Goal: Task Accomplishment & Management: Use online tool/utility

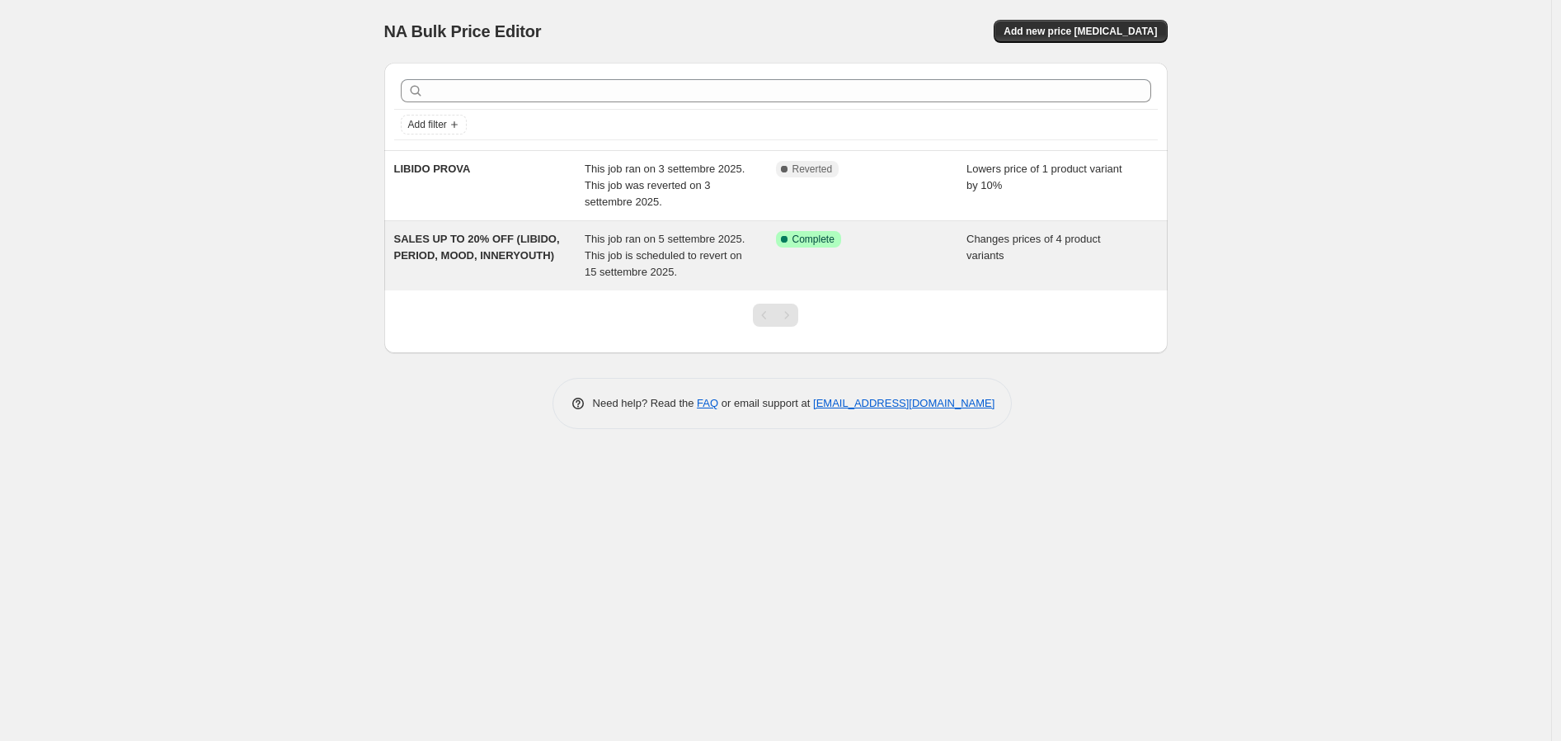
click at [491, 243] on span "SALES UP TO 20% OFF (LIBIDO, PERIOD, MOOD, INNERYOUTH)" at bounding box center [477, 247] width 166 height 29
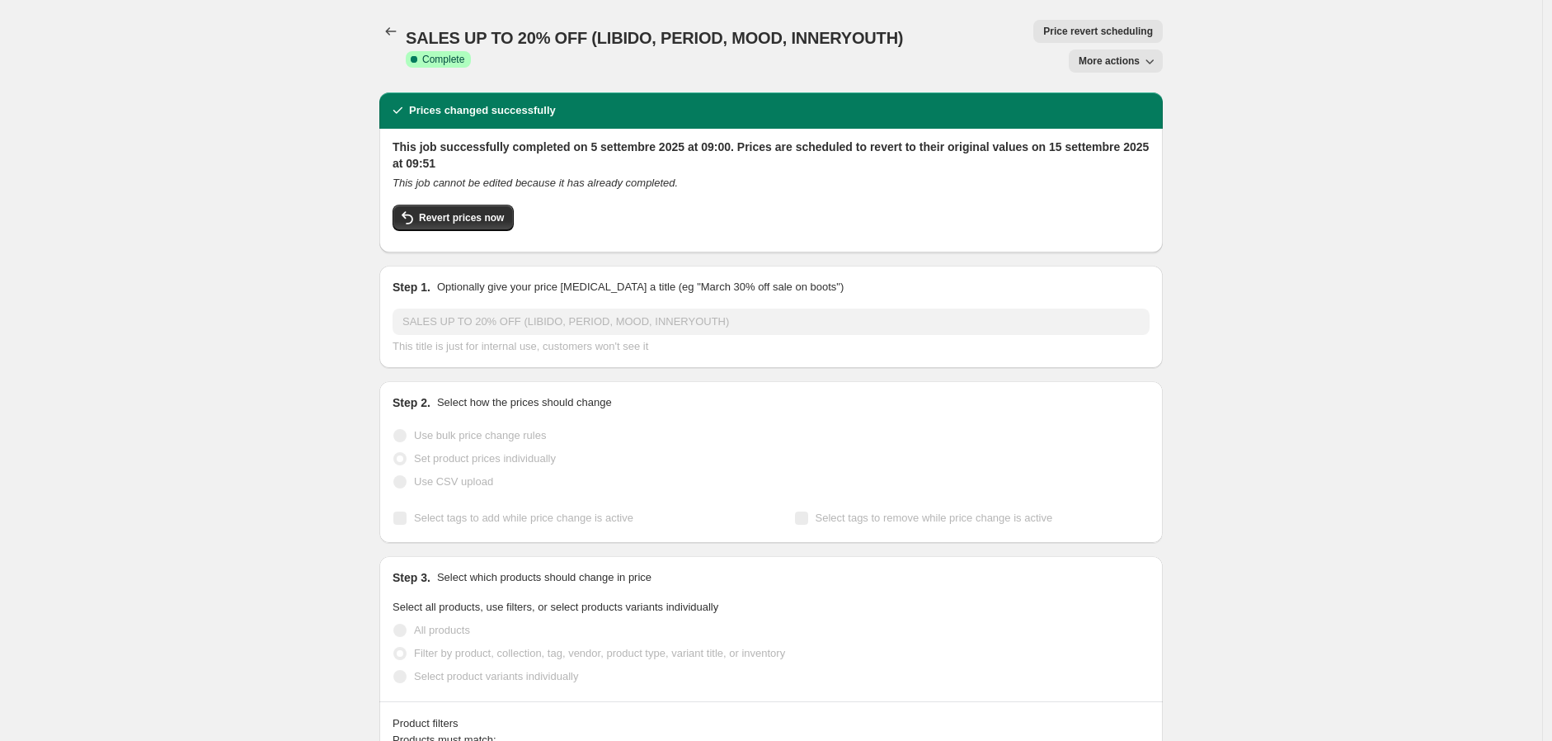
click at [1058, 36] on span "Price revert scheduling" at bounding box center [1098, 31] width 110 height 13
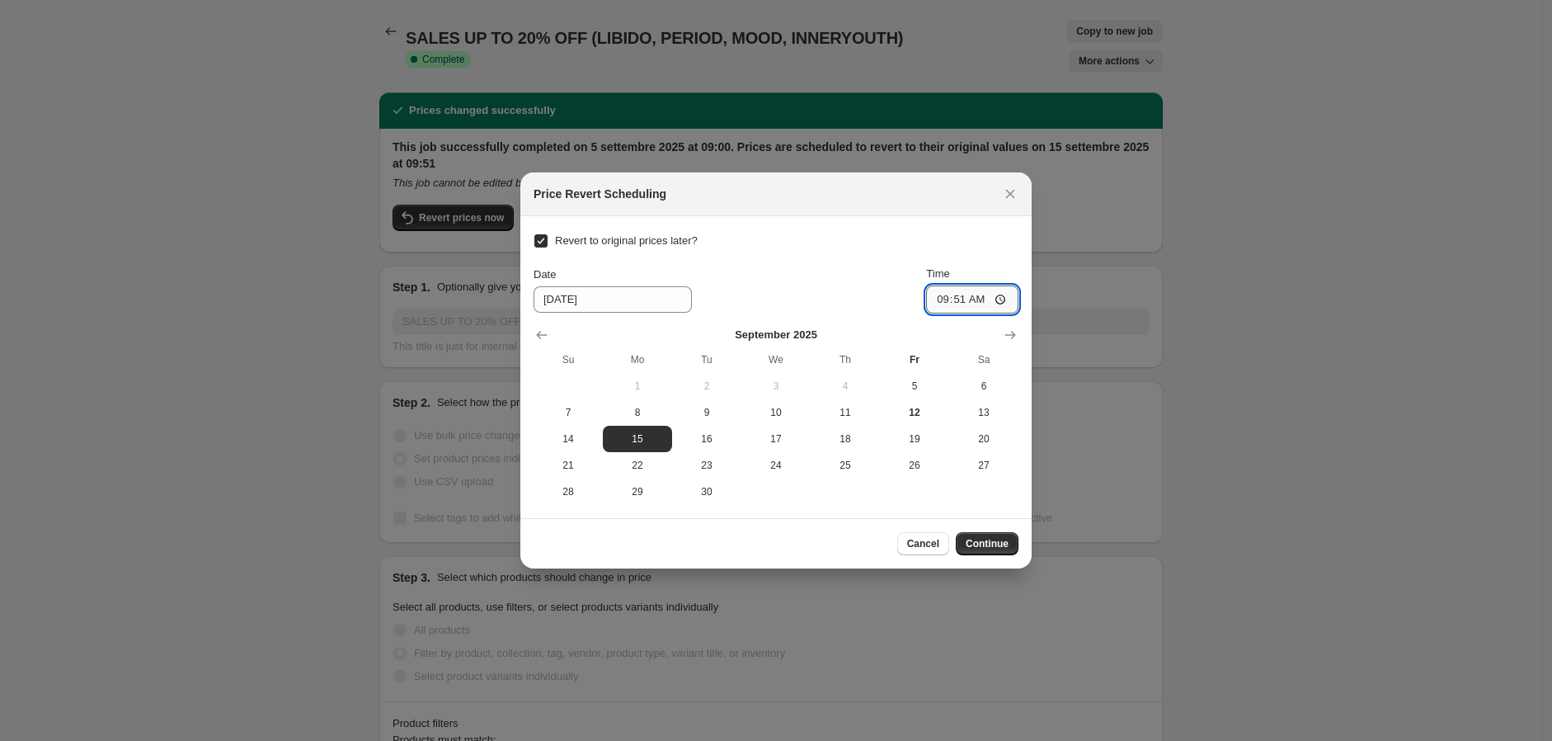
click at [963, 293] on input "09:51" at bounding box center [972, 299] width 92 height 28
type input "23:51"
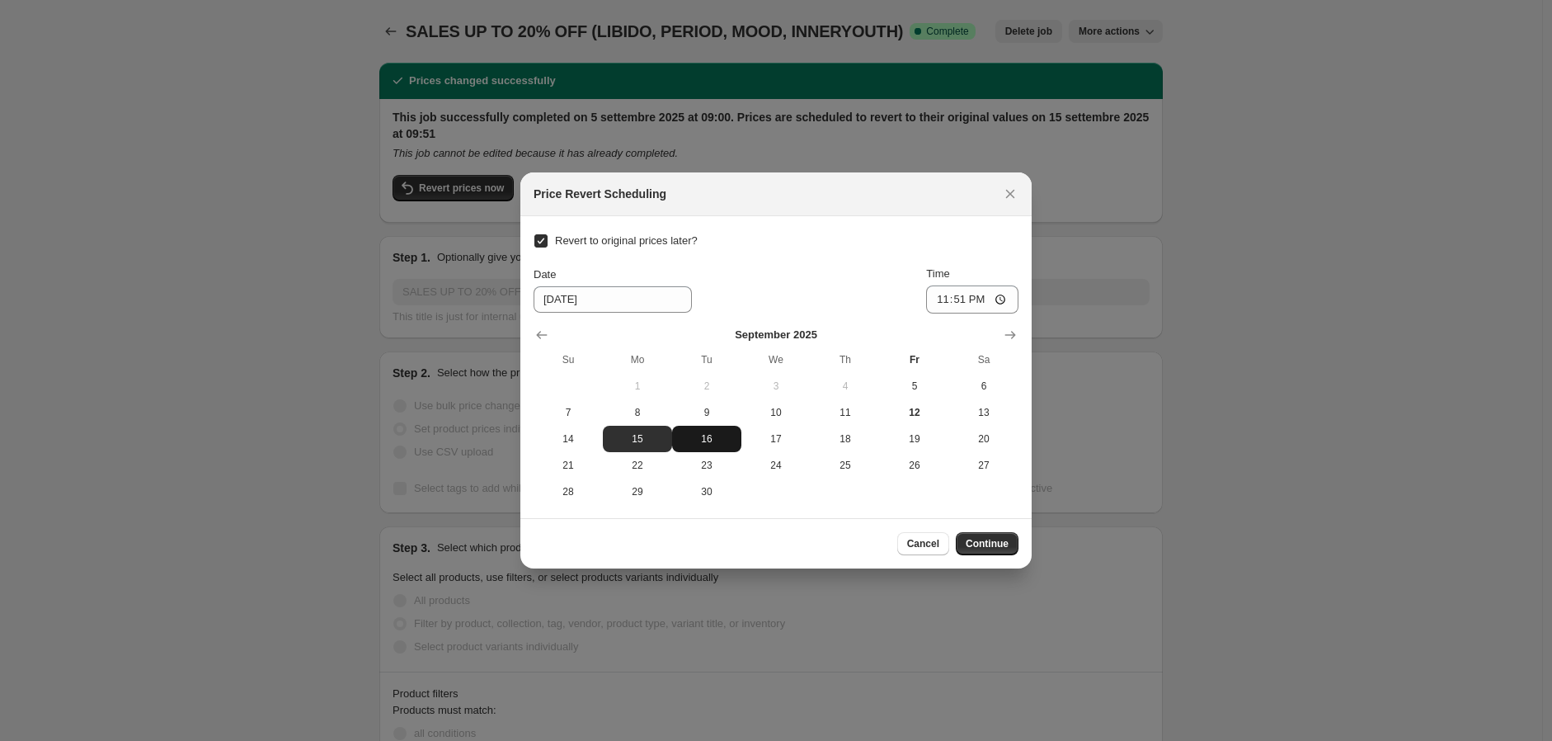
click at [703, 444] on span "16" at bounding box center [707, 438] width 56 height 13
type input "[DATE]"
click at [960, 304] on input "23:51" at bounding box center [972, 299] width 92 height 28
click at [982, 304] on input "00:51" at bounding box center [972, 299] width 92 height 28
type input "00:00"
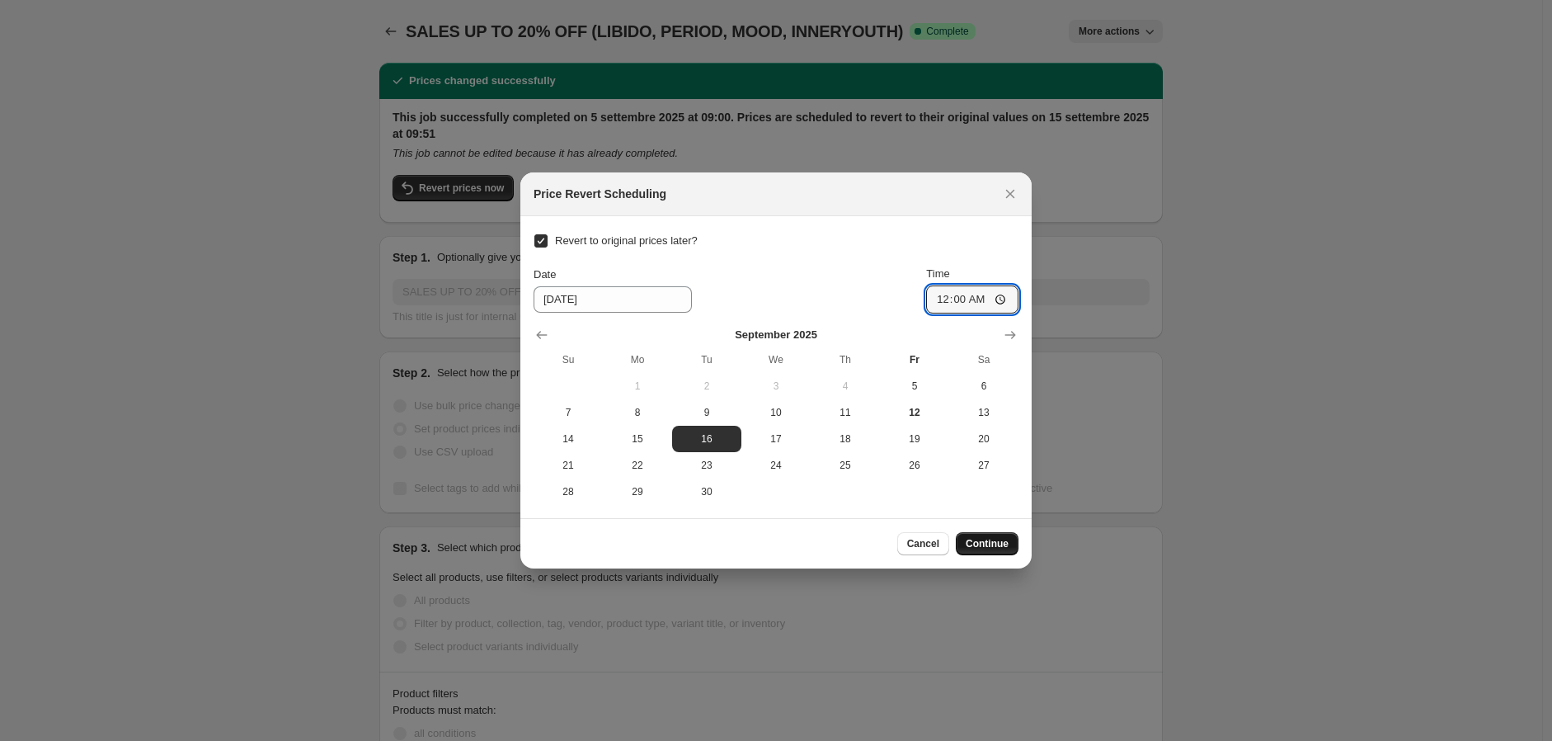
click at [983, 543] on span "Continue" at bounding box center [987, 543] width 43 height 13
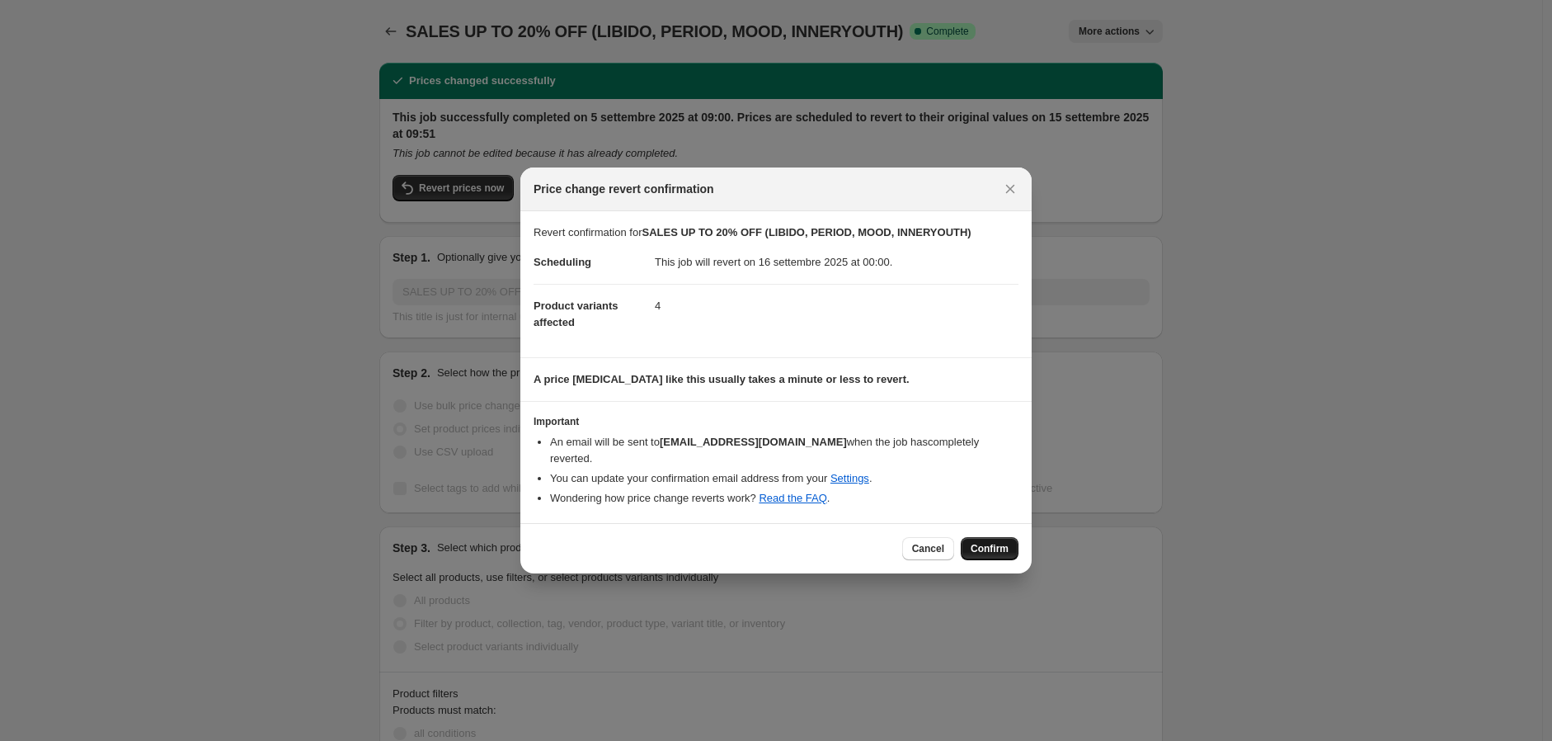
click at [984, 544] on span "Confirm" at bounding box center [990, 548] width 38 height 13
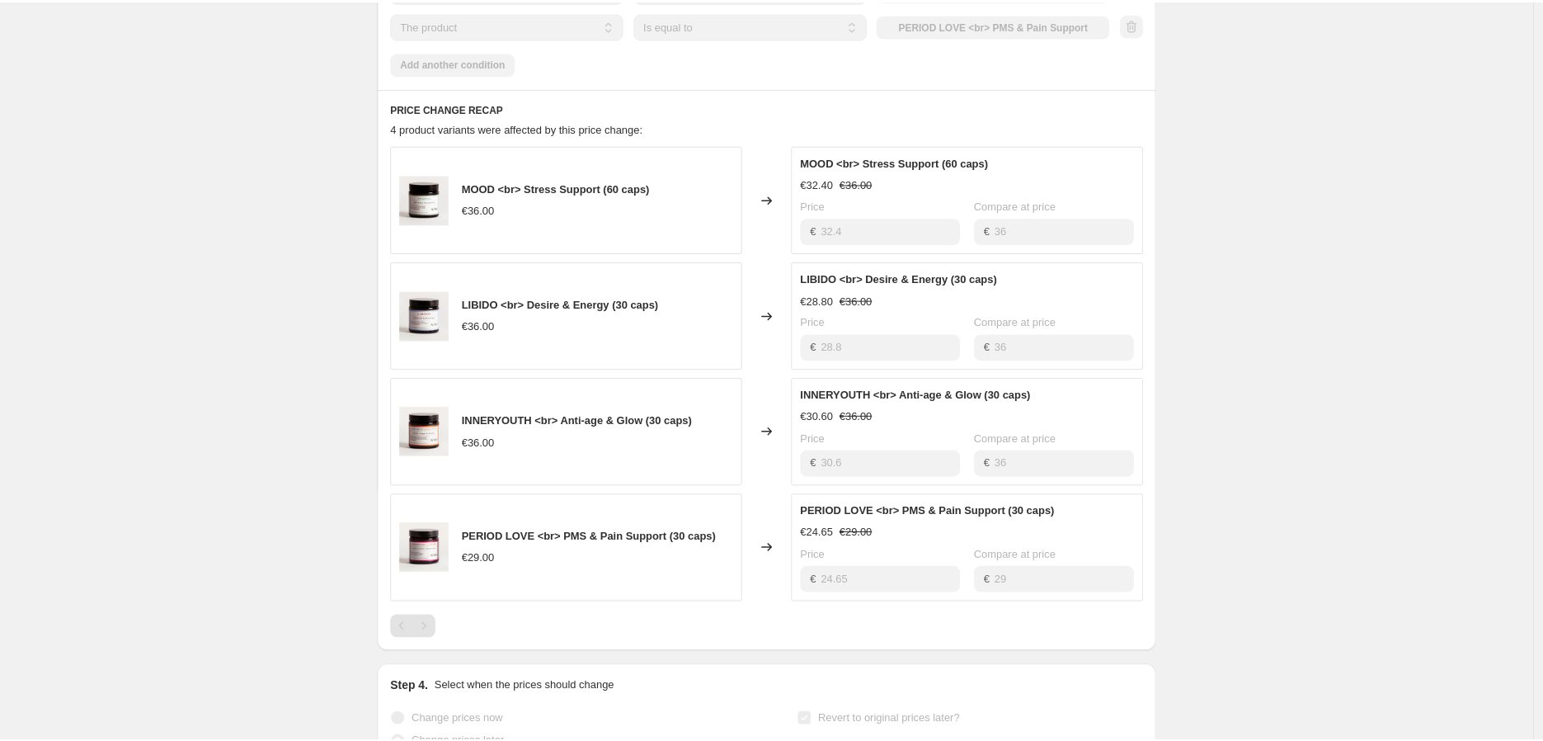
scroll to position [1100, 0]
